Goal: Task Accomplishment & Management: Use online tool/utility

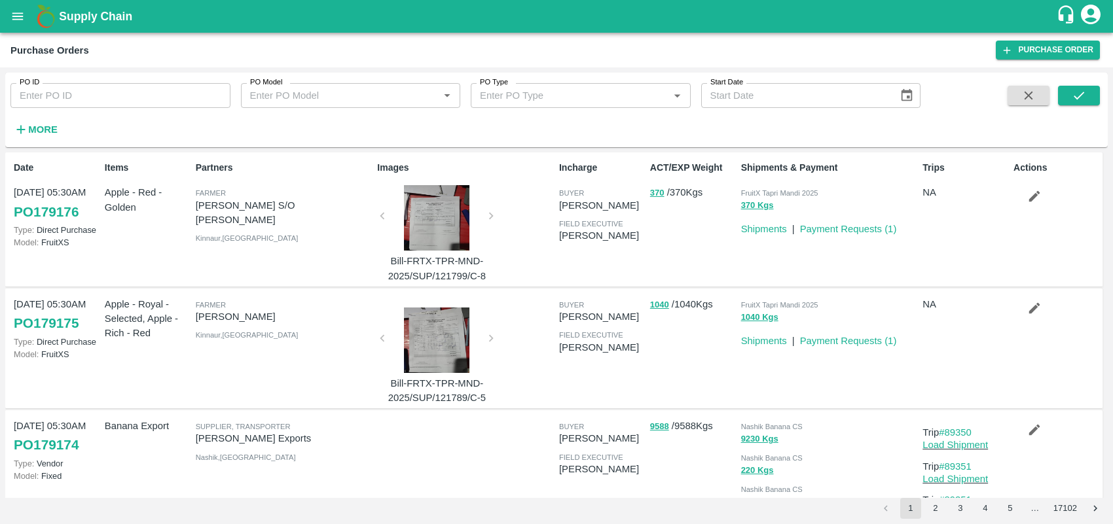
click at [20, 15] on icon "open drawer" at bounding box center [17, 16] width 14 height 14
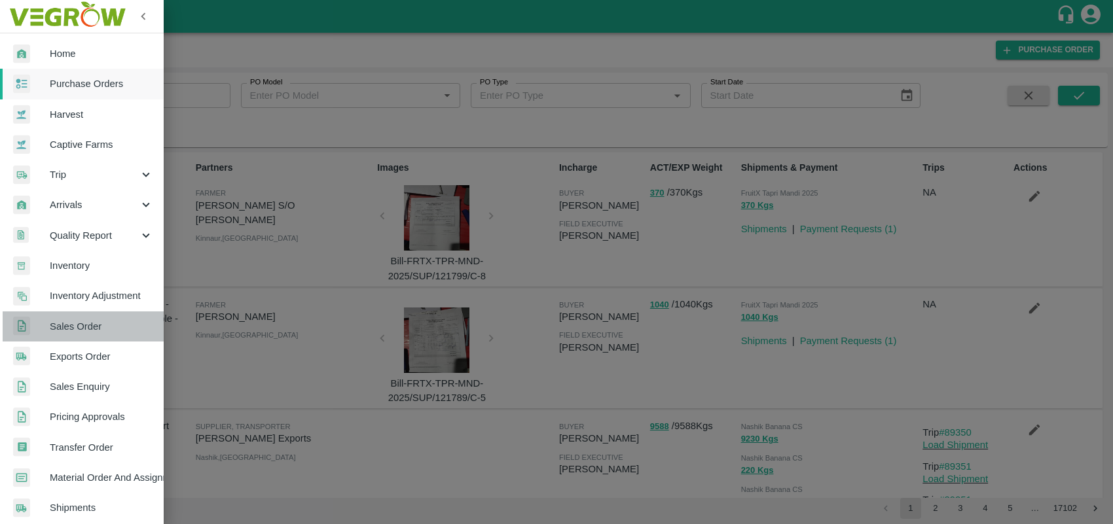
click at [93, 324] on span "Sales Order" at bounding box center [101, 326] width 103 height 14
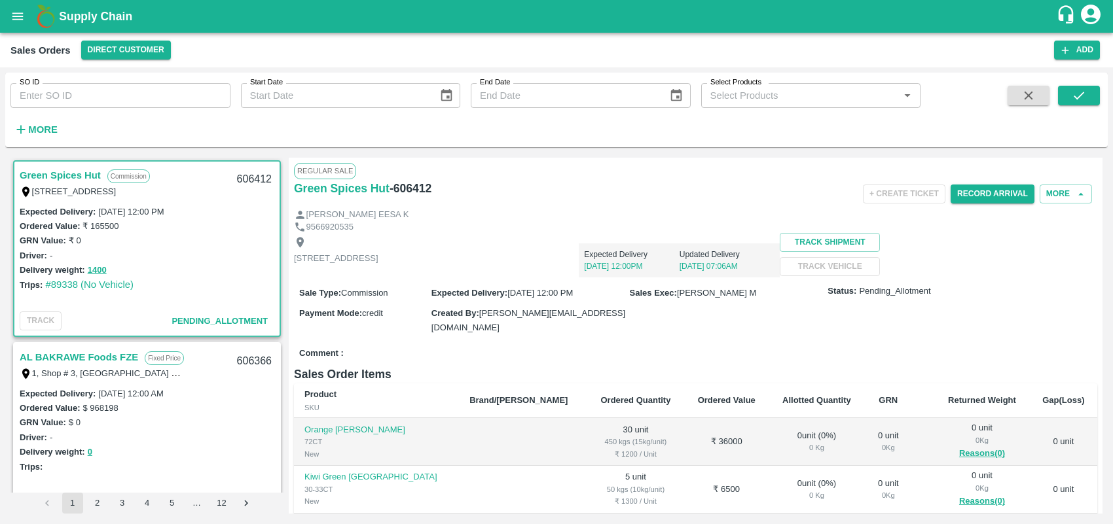
click at [24, 130] on icon "button" at bounding box center [21, 130] width 9 height 9
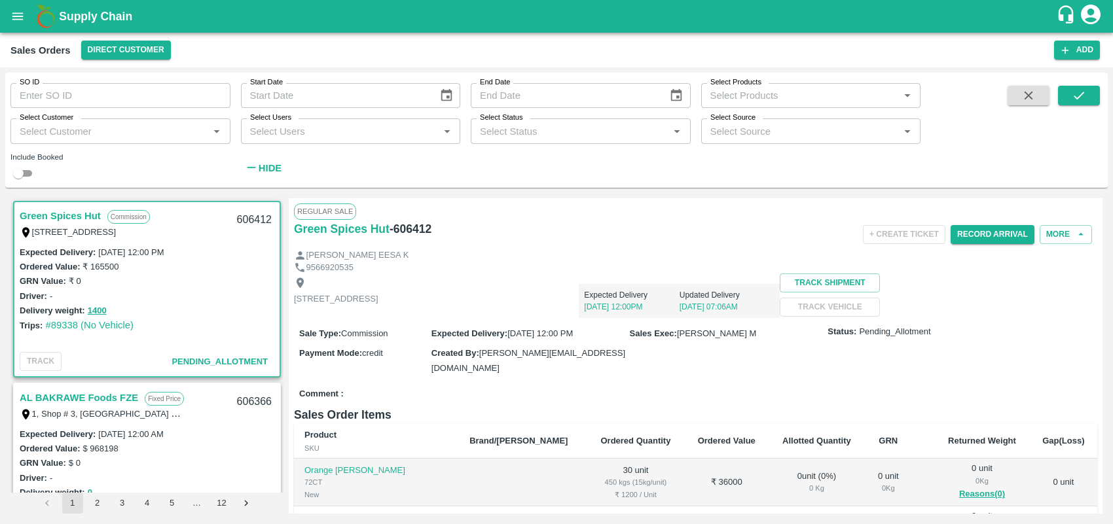
click at [53, 132] on input "Select Customer" at bounding box center [109, 130] width 190 height 17
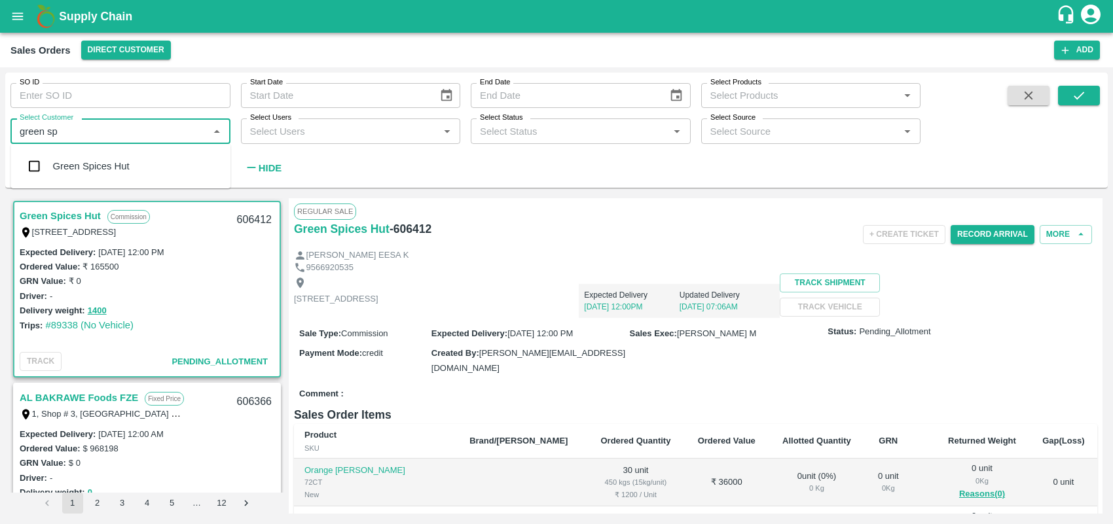
type input "green spi"
click at [31, 162] on input "checkbox" at bounding box center [34, 166] width 26 height 26
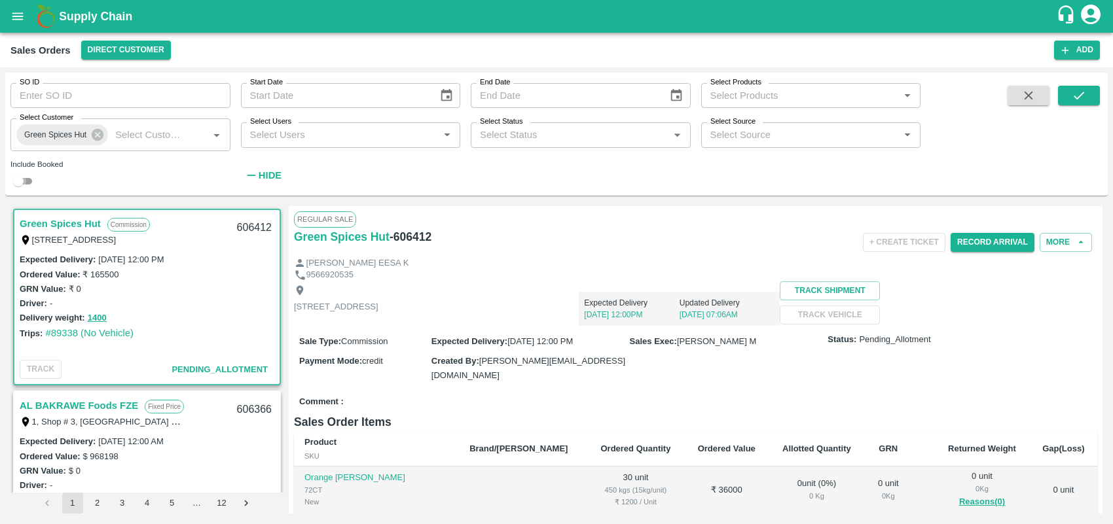
click at [31, 182] on input "checkbox" at bounding box center [18, 181] width 47 height 16
checkbox input "true"
click at [1090, 92] on button "submit" at bounding box center [1079, 96] width 42 height 20
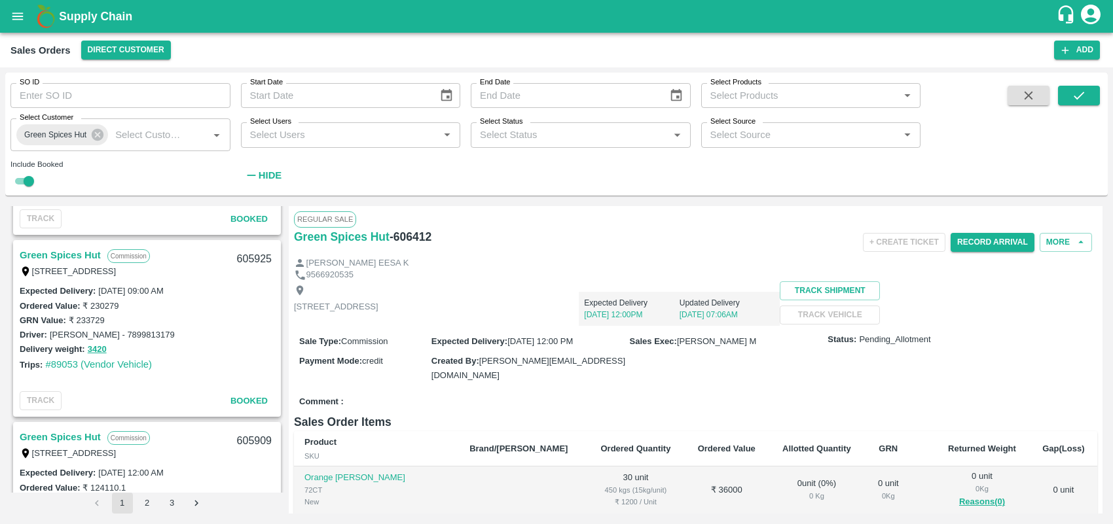
scroll to position [1399, 0]
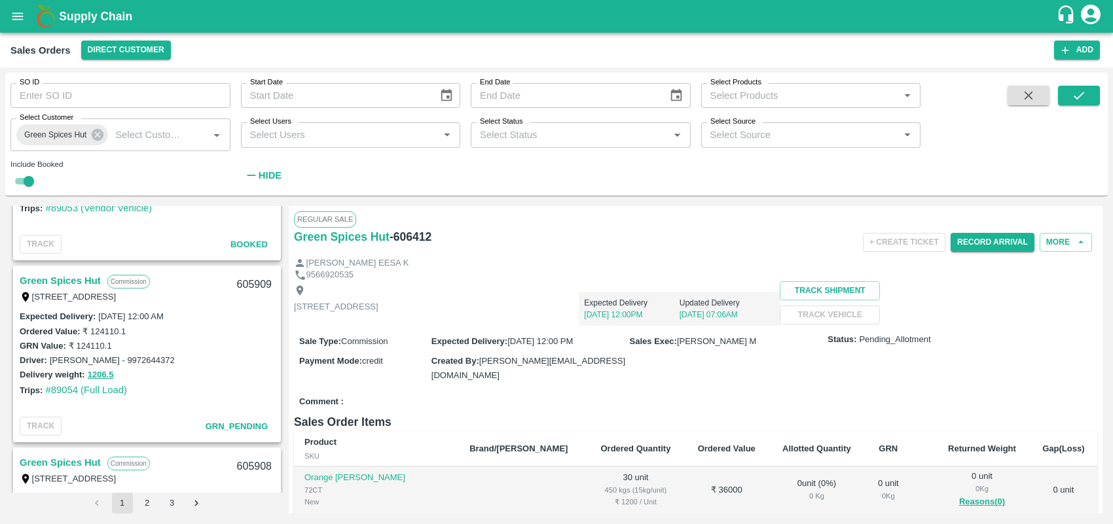
click at [289, 304] on div "Regular Sale Green Spices Hut - 606412 + Create Ticket Record Arrival More [PER…" at bounding box center [696, 360] width 814 height 308
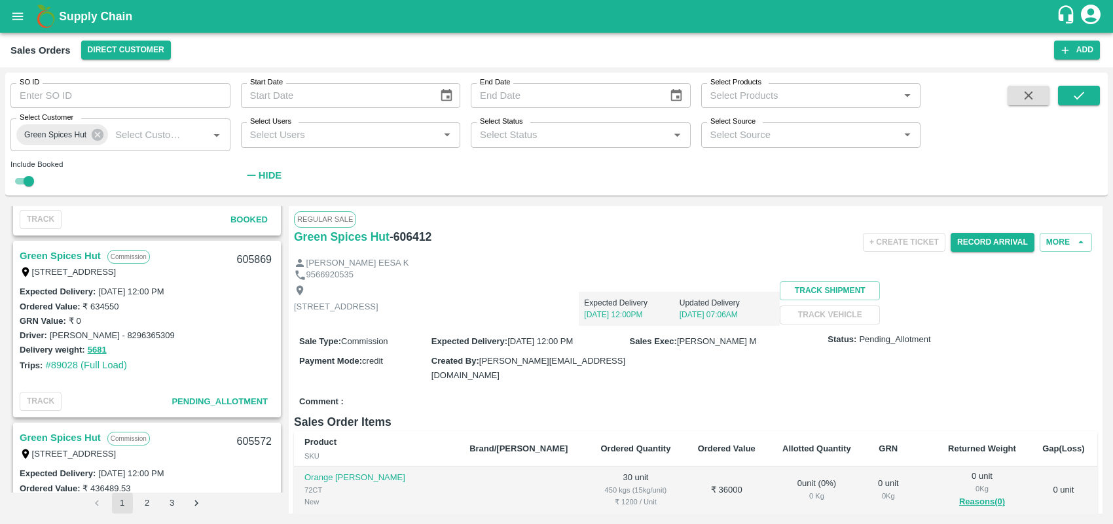
click at [73, 249] on link "Green Spices Hut" at bounding box center [60, 255] width 81 height 17
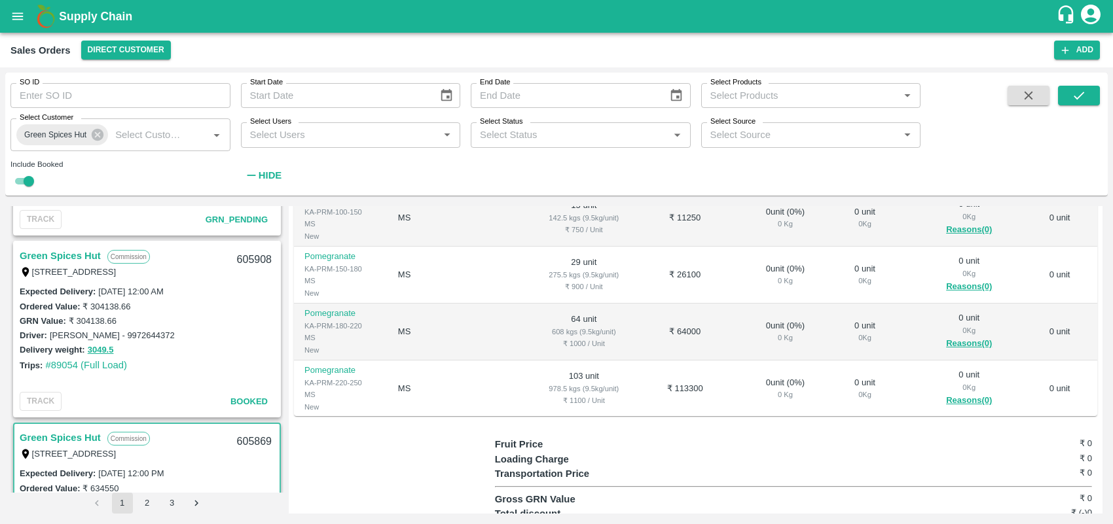
scroll to position [1592, 0]
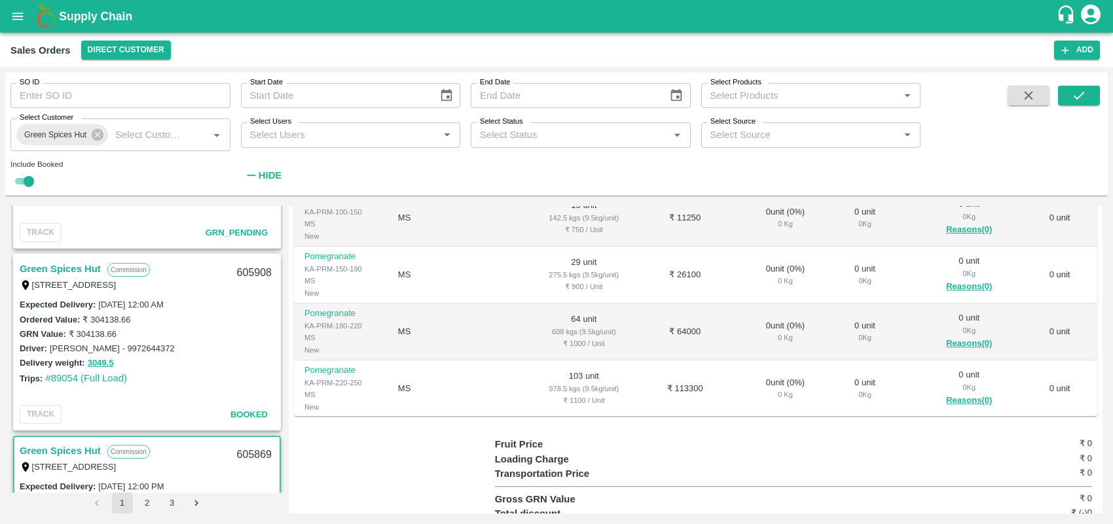
click at [81, 262] on link "Green Spices Hut" at bounding box center [60, 268] width 81 height 17
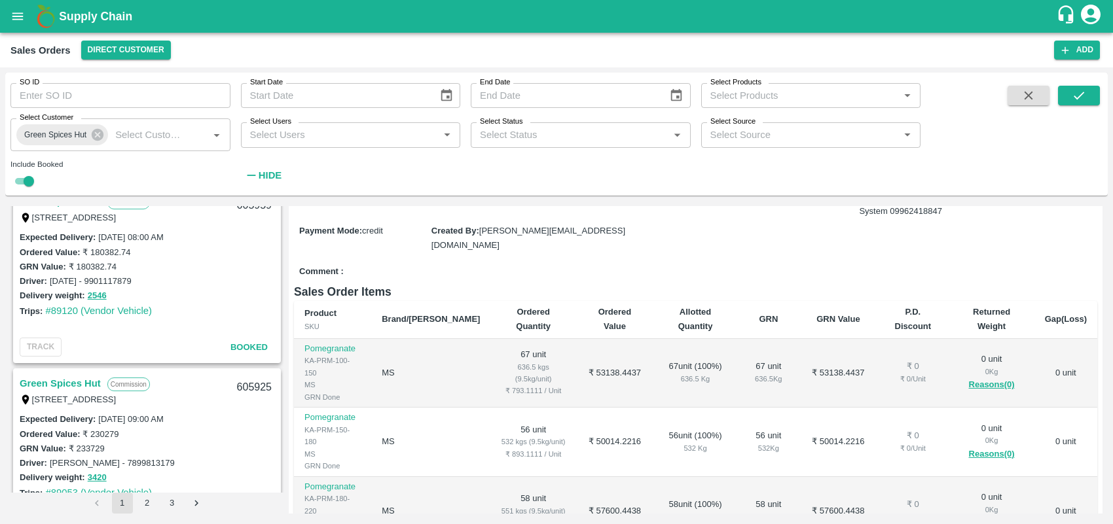
scroll to position [1359, 0]
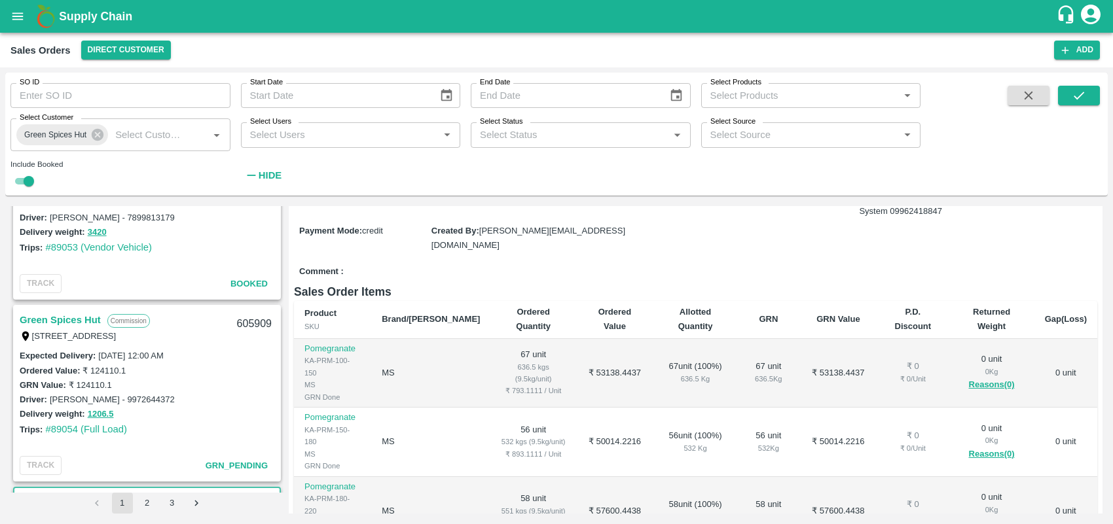
click at [54, 312] on link "Green Spices Hut" at bounding box center [60, 320] width 81 height 17
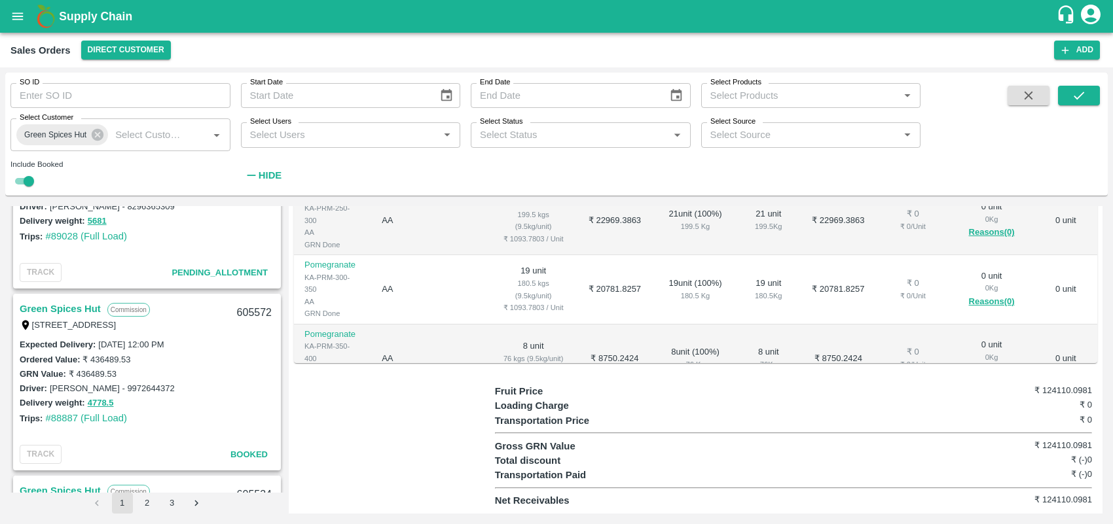
scroll to position [1787, 0]
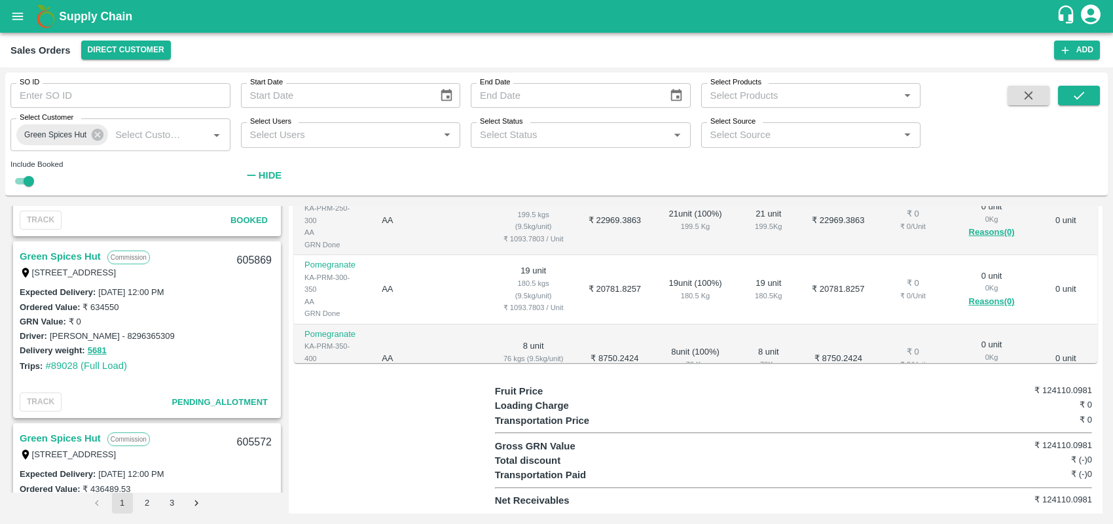
click at [72, 248] on link "Green Spices Hut" at bounding box center [60, 256] width 81 height 17
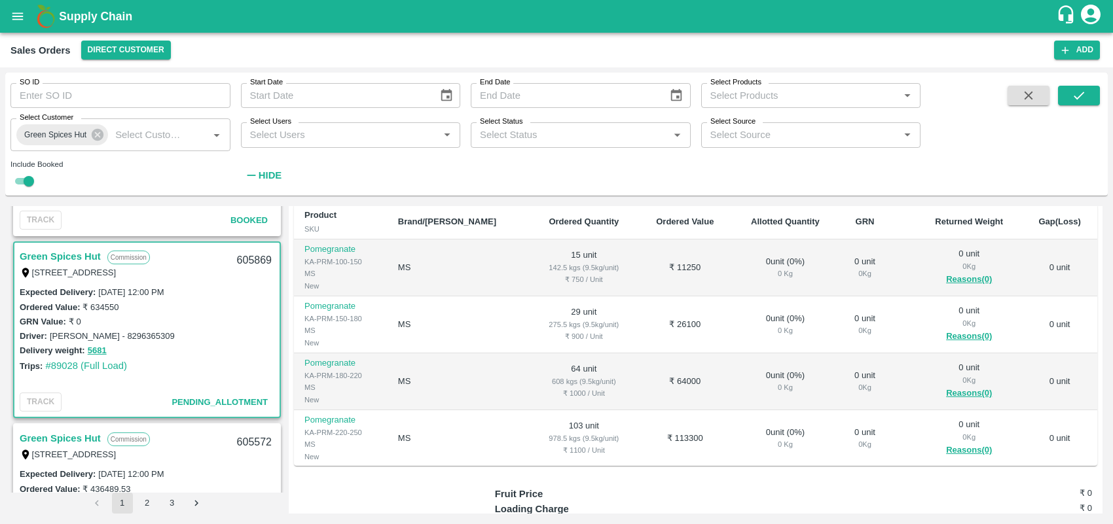
scroll to position [269, 0]
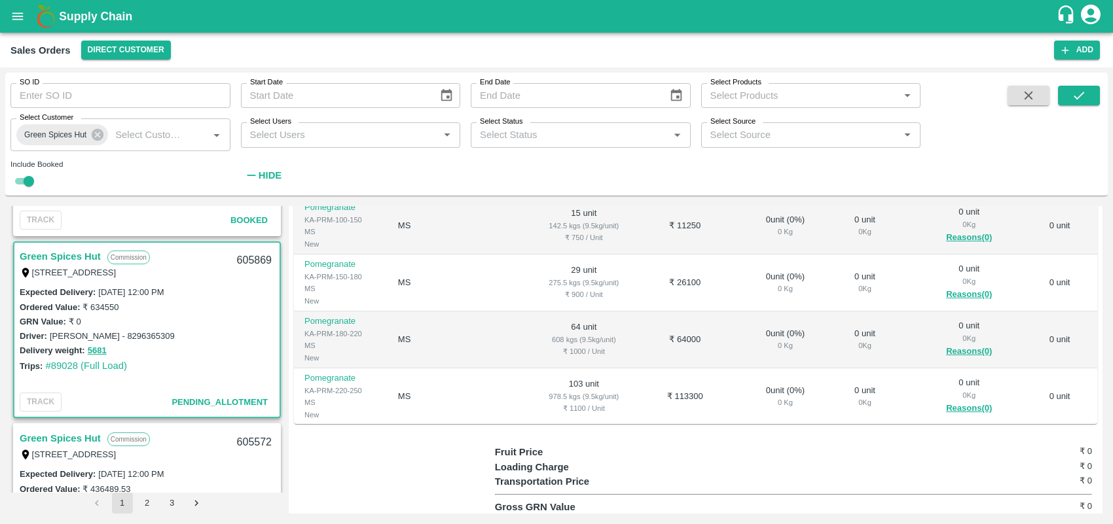
click at [1102, 266] on div "Regular Sale TLB Closed Green Spices Hut - 605869 + Create Ticket Record Arriva…" at bounding box center [696, 360] width 814 height 308
click at [1102, 252] on div "Regular Sale TLB Closed Green Spices Hut - 605869 + Create Ticket Record Arriva…" at bounding box center [696, 360] width 814 height 308
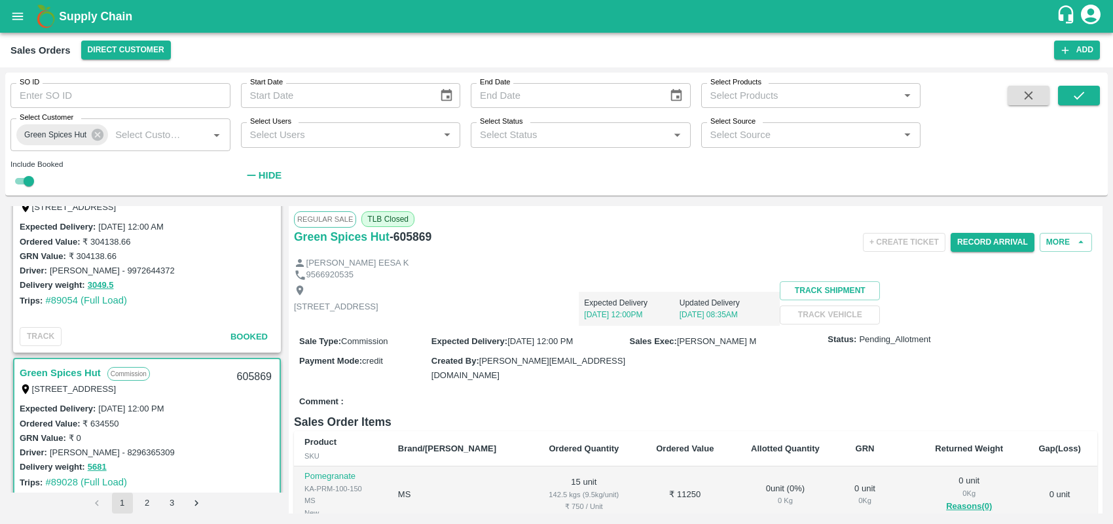
scroll to position [1644, 0]
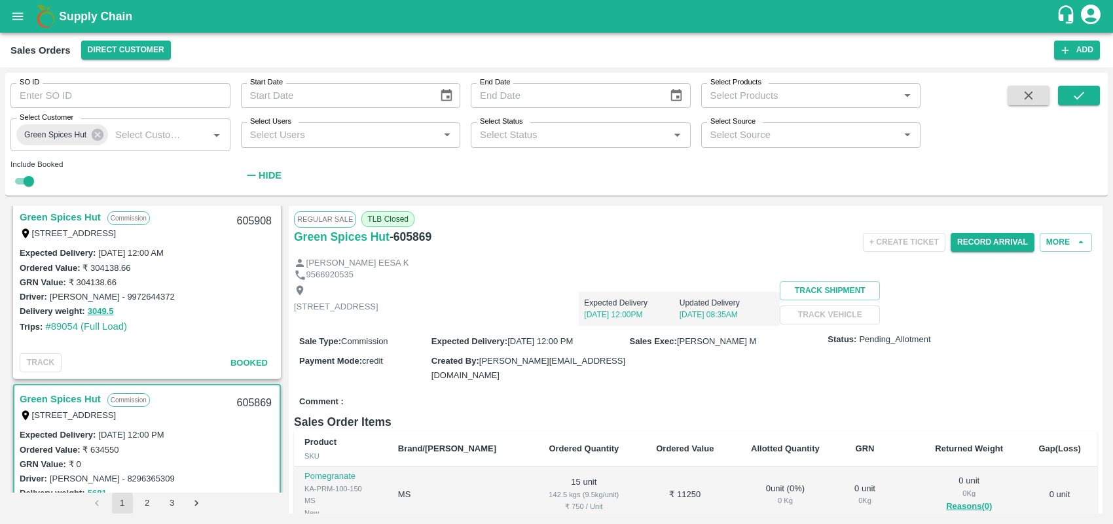
click at [70, 211] on link "Green Spices Hut" at bounding box center [60, 217] width 81 height 17
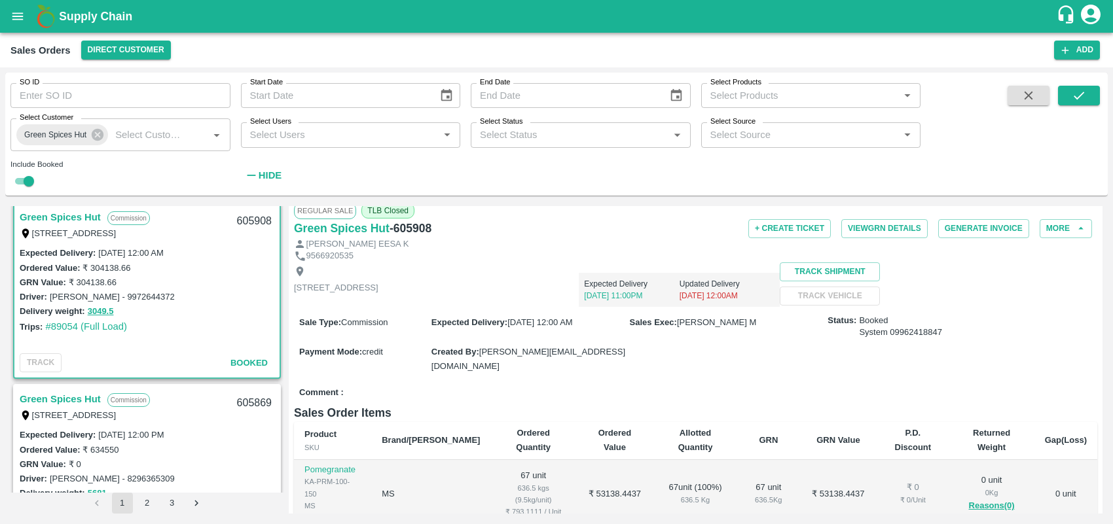
scroll to position [1, 0]
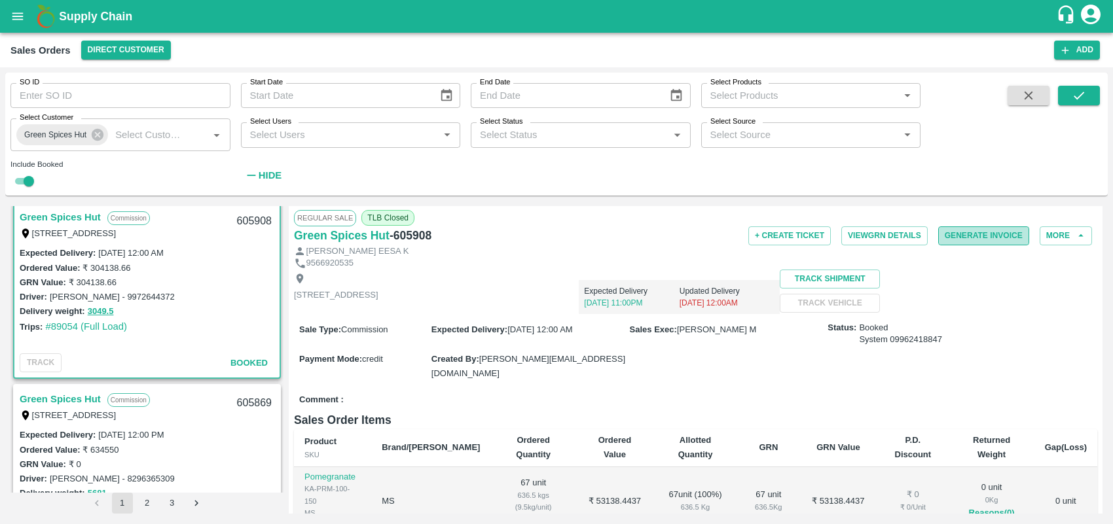
click at [973, 234] on button "Generate Invoice" at bounding box center [983, 235] width 91 height 19
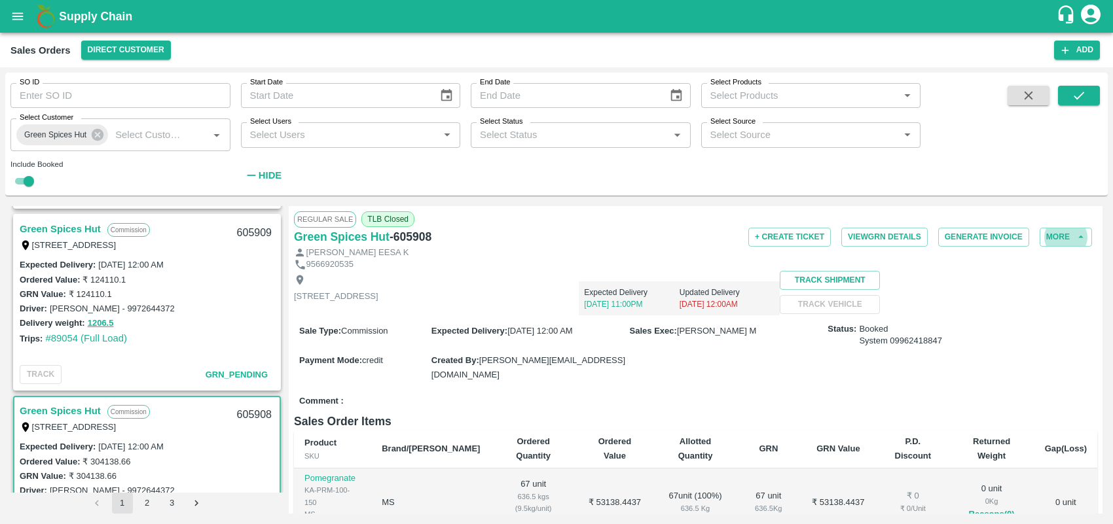
scroll to position [1438, 0]
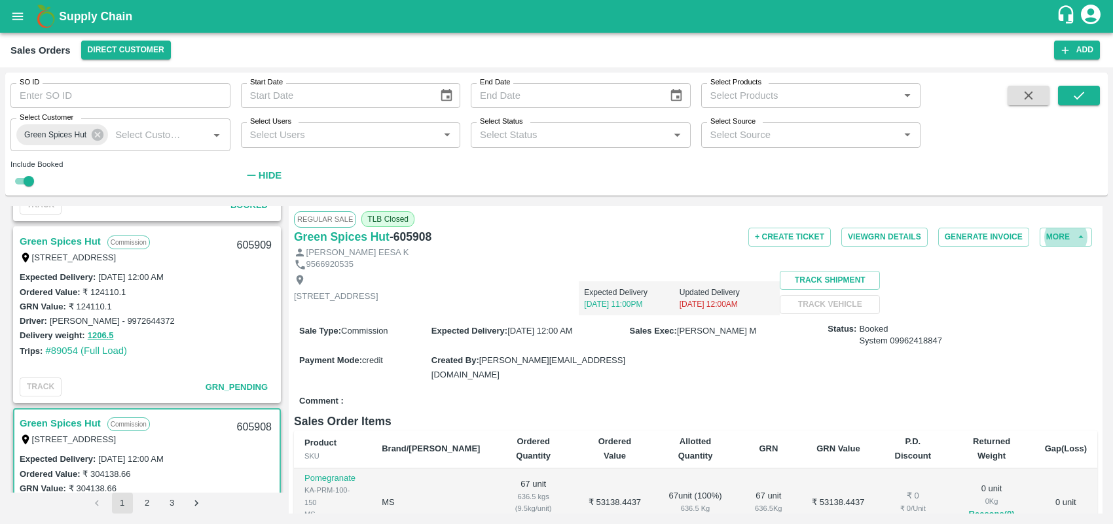
click at [76, 240] on link "Green Spices Hut" at bounding box center [60, 241] width 81 height 17
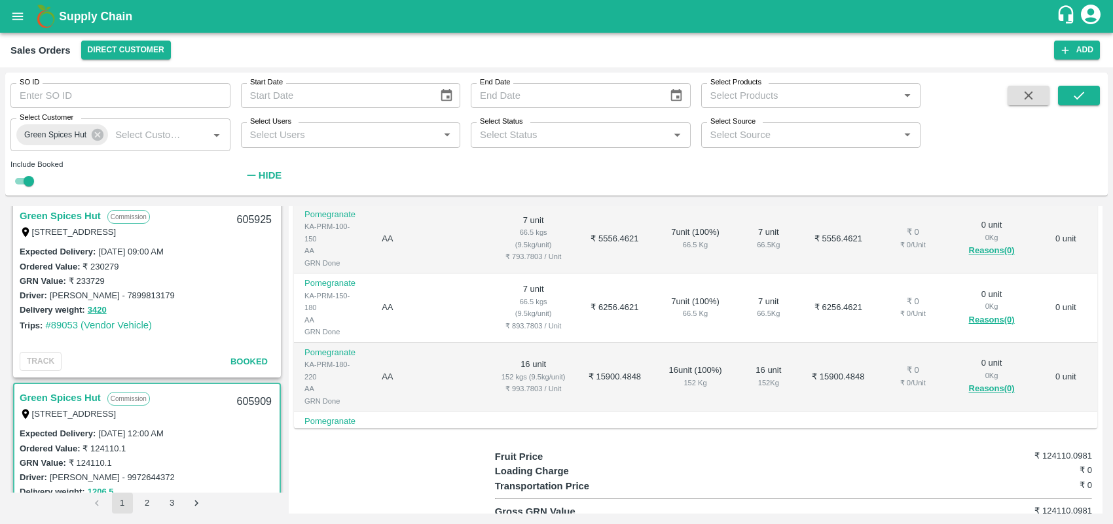
scroll to position [1229, 0]
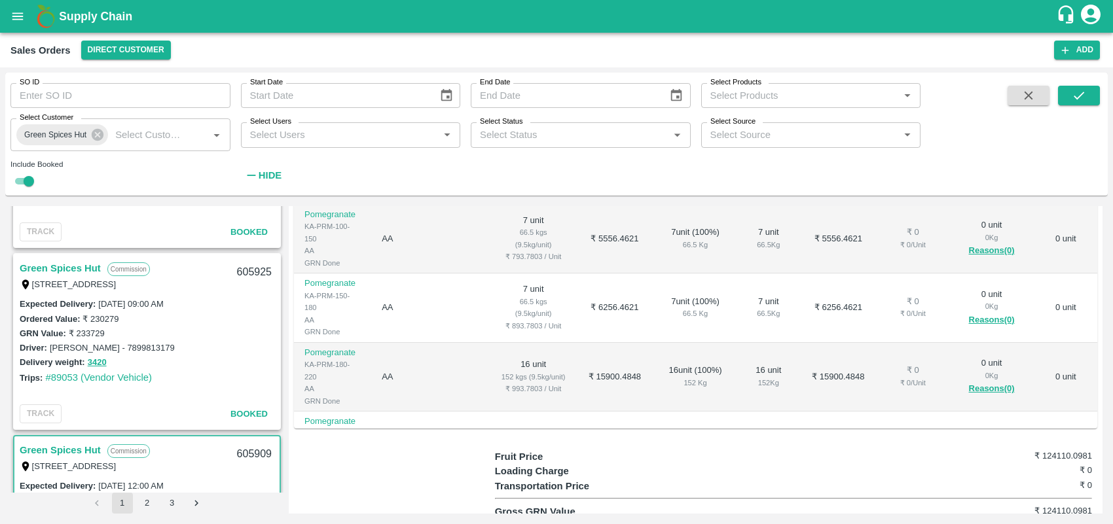
click at [72, 260] on link "Green Spices Hut" at bounding box center [60, 268] width 81 height 17
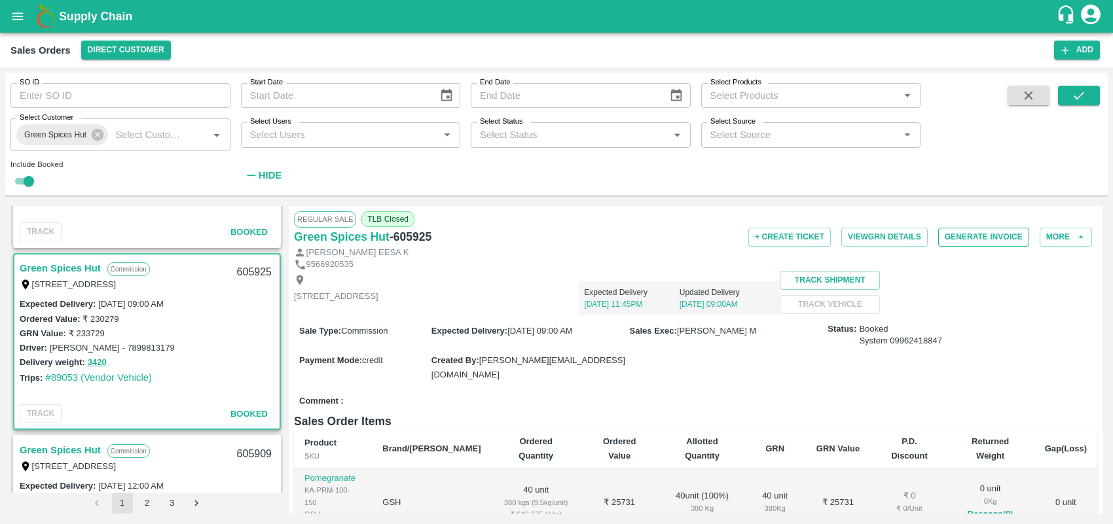
click at [973, 237] on button "Generate Invoice" at bounding box center [983, 237] width 91 height 19
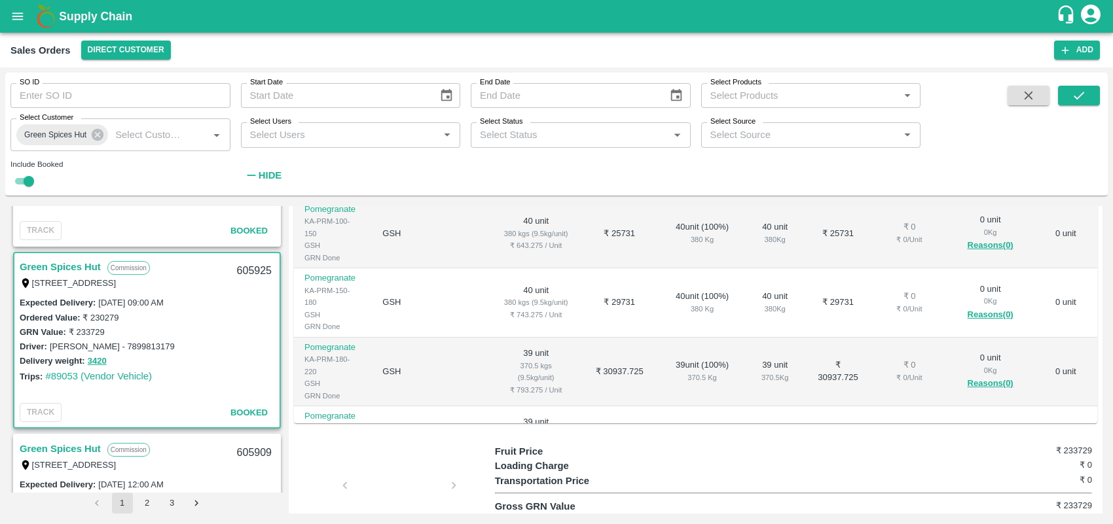
scroll to position [362, 0]
